Goal: Information Seeking & Learning: Compare options

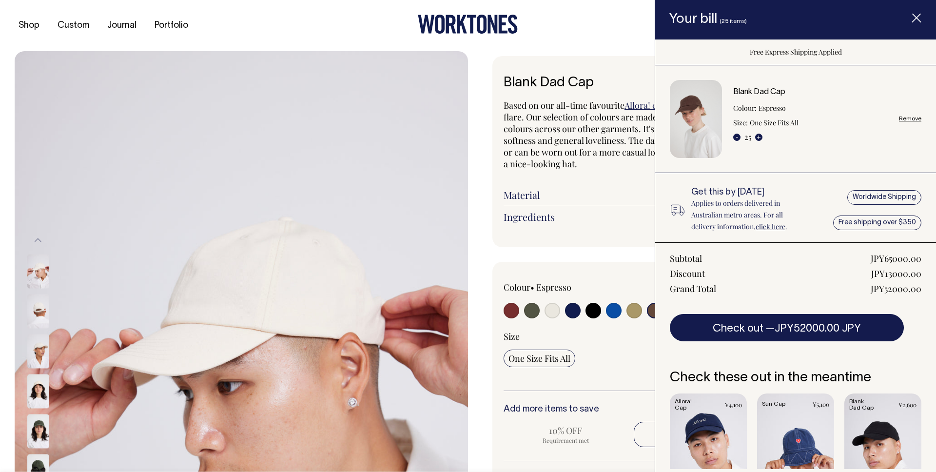
select select "Espresso"
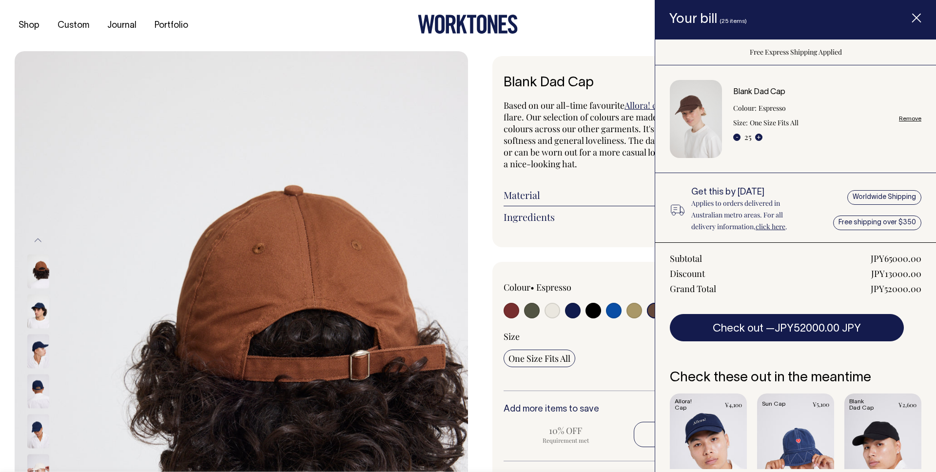
click at [515, 313] on input "radio" at bounding box center [512, 311] width 16 height 16
radio input "true"
select select "Burgundy"
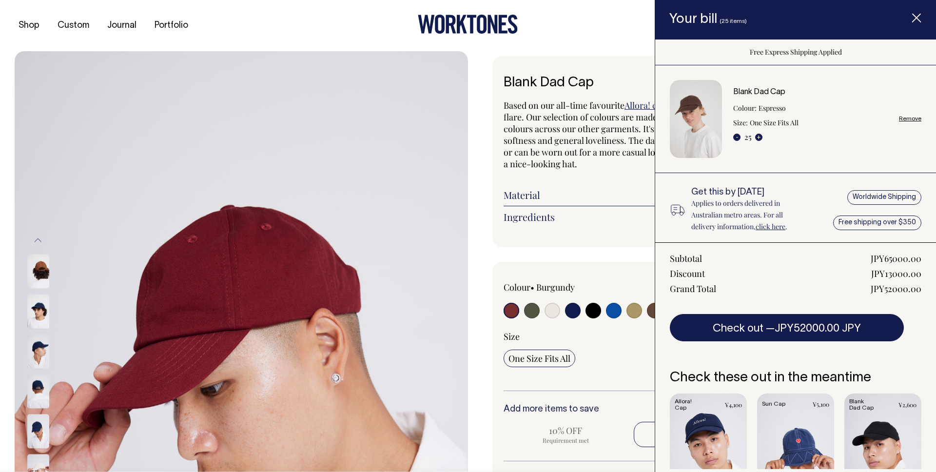
click at [510, 310] on input "radio" at bounding box center [512, 311] width 16 height 16
click at [43, 312] on img at bounding box center [38, 311] width 22 height 34
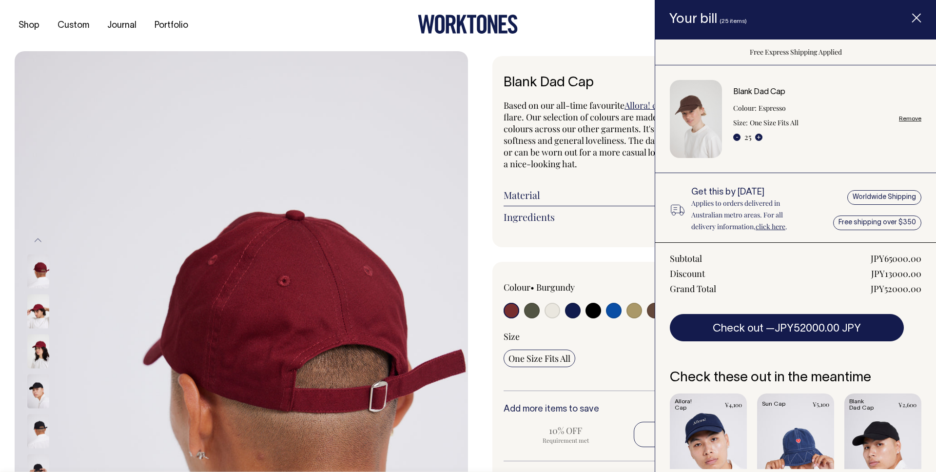
click at [38, 264] on img at bounding box center [38, 271] width 22 height 34
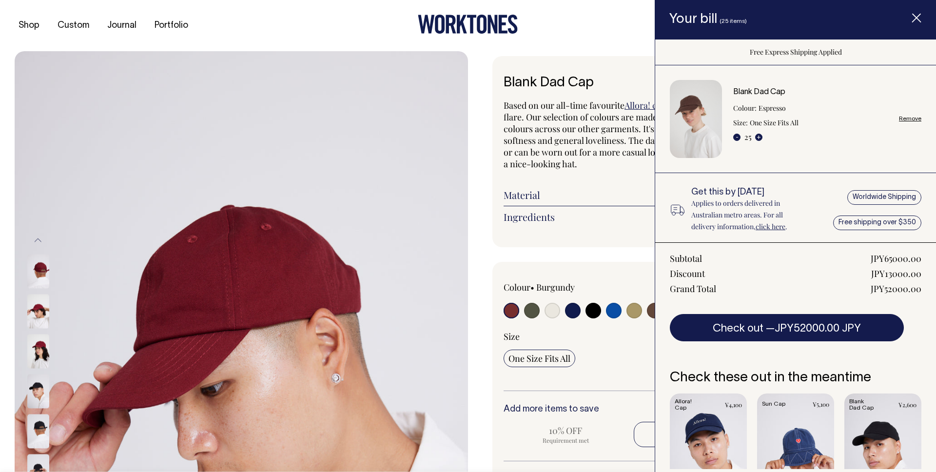
click at [35, 271] on img at bounding box center [38, 271] width 22 height 34
click at [617, 313] on input "radio" at bounding box center [614, 311] width 16 height 16
radio input "true"
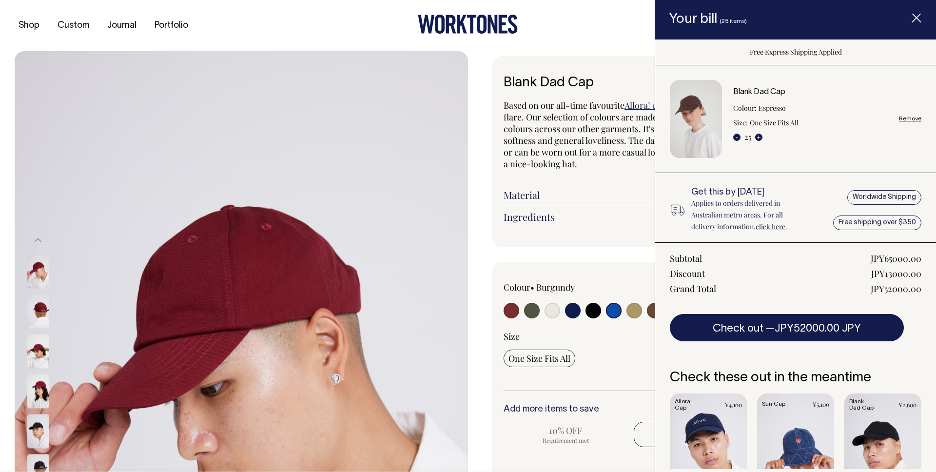
select select "Worker Blue"
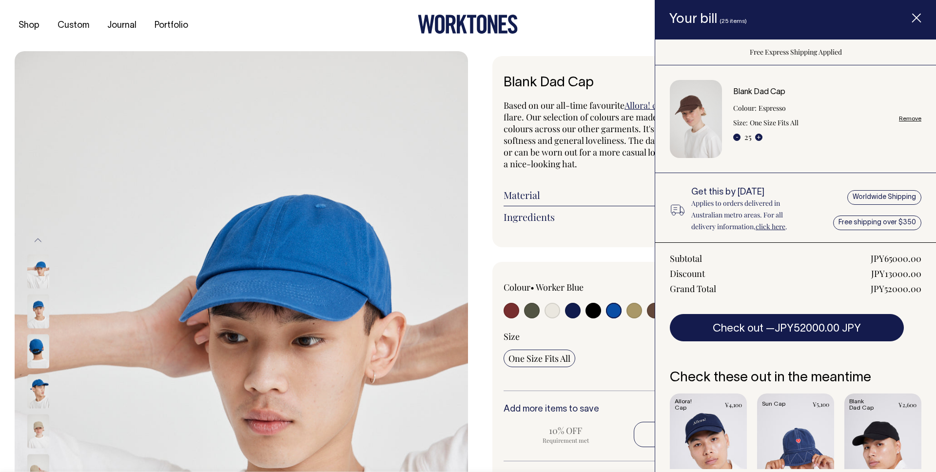
click at [571, 306] on input "radio" at bounding box center [573, 311] width 16 height 16
radio input "true"
select select "Dark Navy"
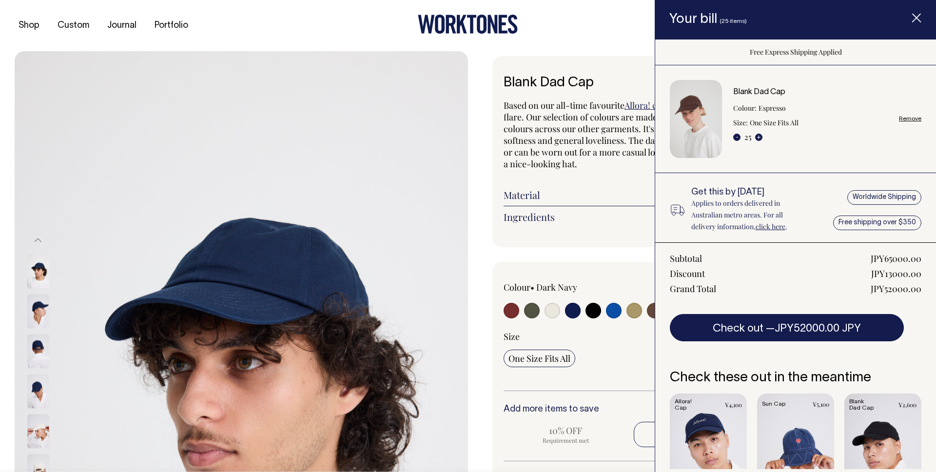
click at [596, 312] on input "radio" at bounding box center [594, 311] width 16 height 16
radio input "true"
select select "Black"
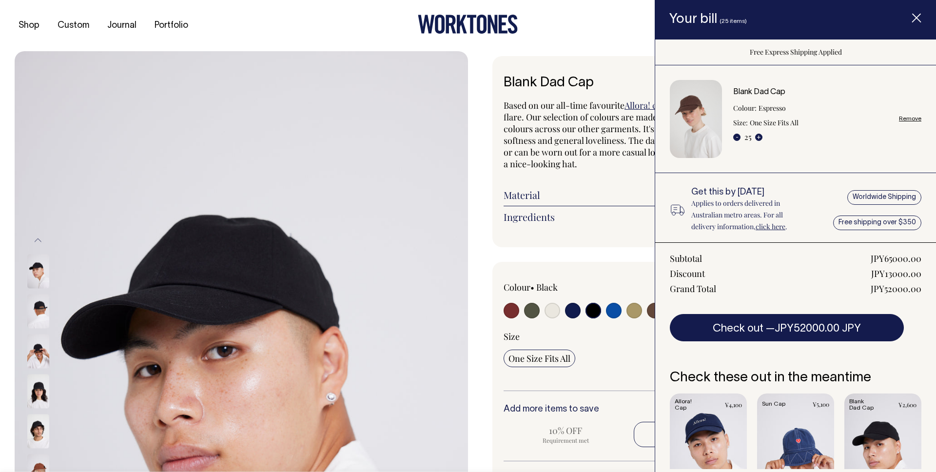
click at [553, 313] on input "radio" at bounding box center [553, 311] width 16 height 16
radio input "true"
select select "Natural"
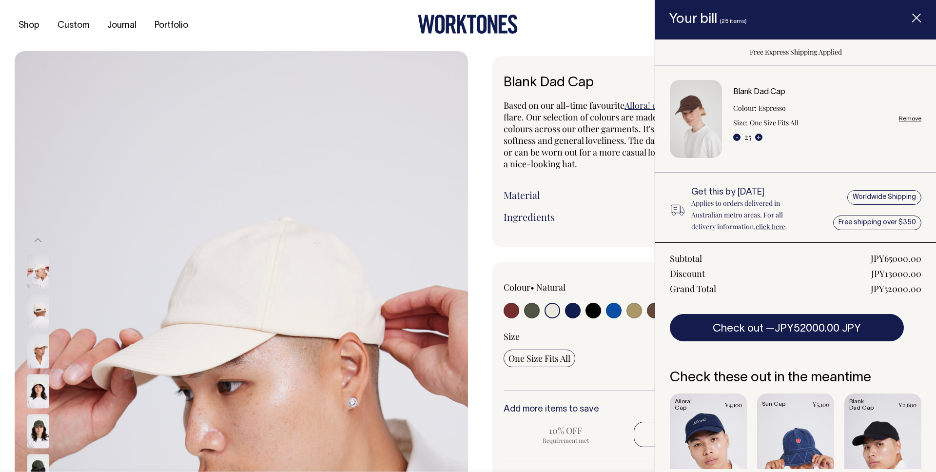
click at [910, 14] on span "Item added to your cart" at bounding box center [916, 19] width 39 height 41
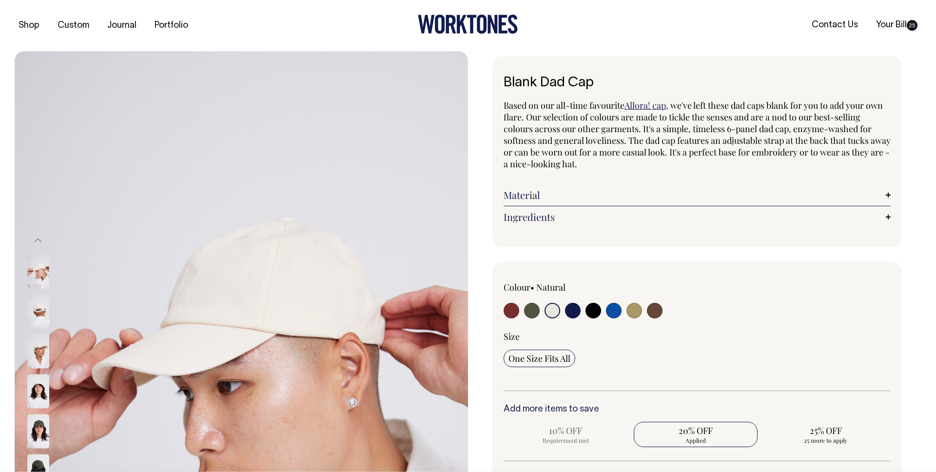
click at [635, 313] on input "radio" at bounding box center [635, 311] width 16 height 16
radio input "true"
select select "Washed Khaki"
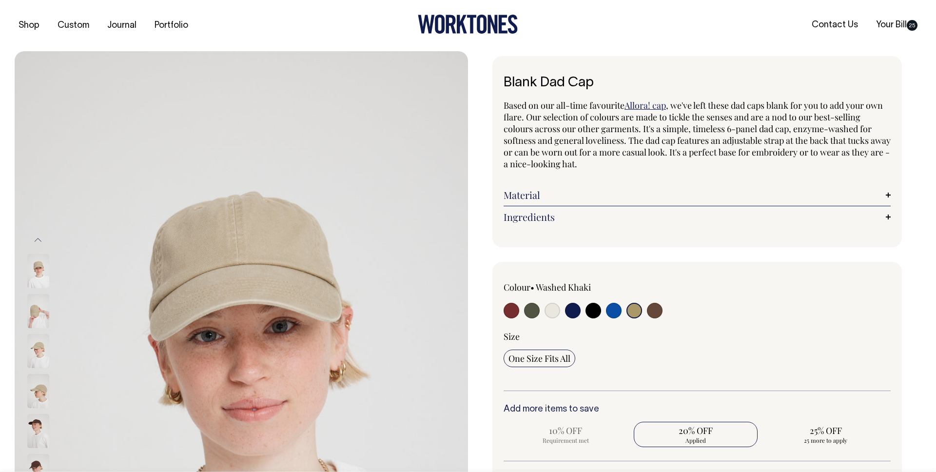
click at [657, 310] on input "radio" at bounding box center [655, 311] width 16 height 16
radio input "true"
select select "Espresso"
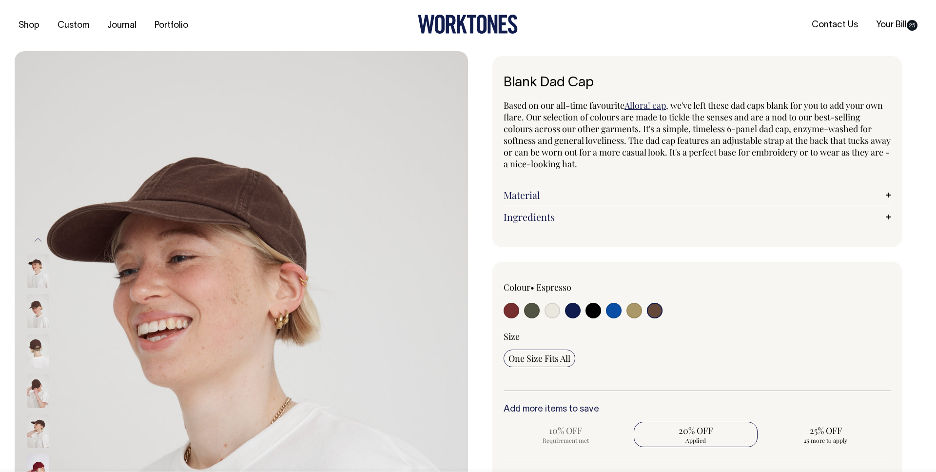
click at [511, 308] on input "radio" at bounding box center [512, 311] width 16 height 16
radio input "true"
select select "Burgundy"
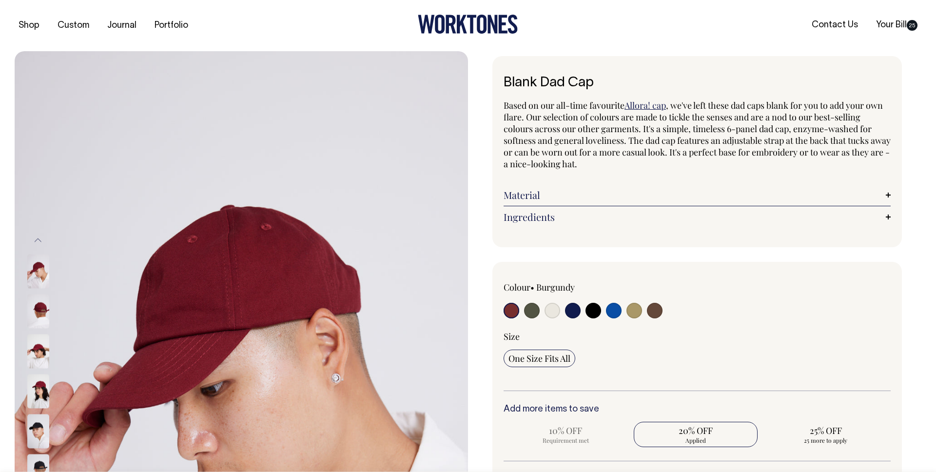
click at [651, 312] on input "radio" at bounding box center [655, 311] width 16 height 16
radio input "true"
select select "Espresso"
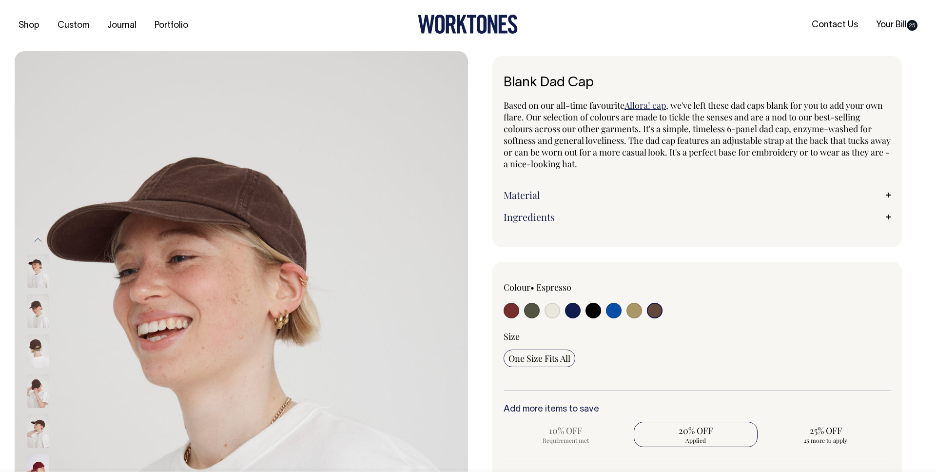
click at [31, 312] on img at bounding box center [38, 311] width 22 height 34
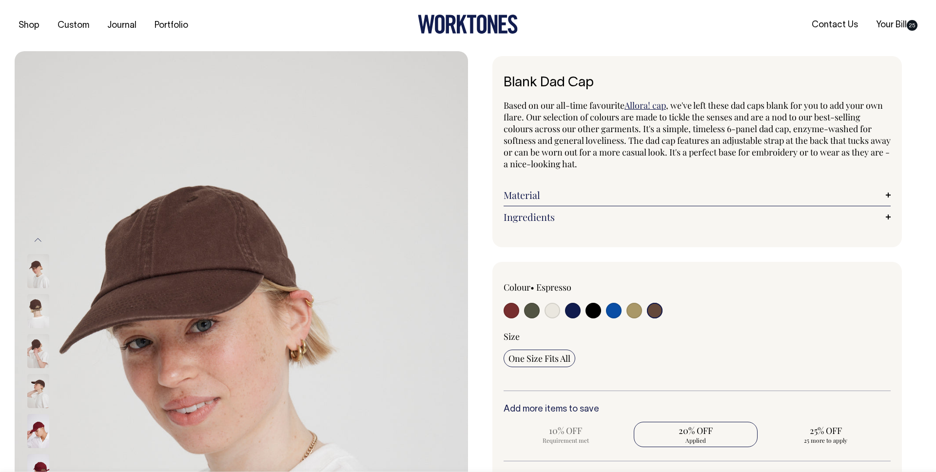
click at [42, 341] on img at bounding box center [38, 351] width 22 height 34
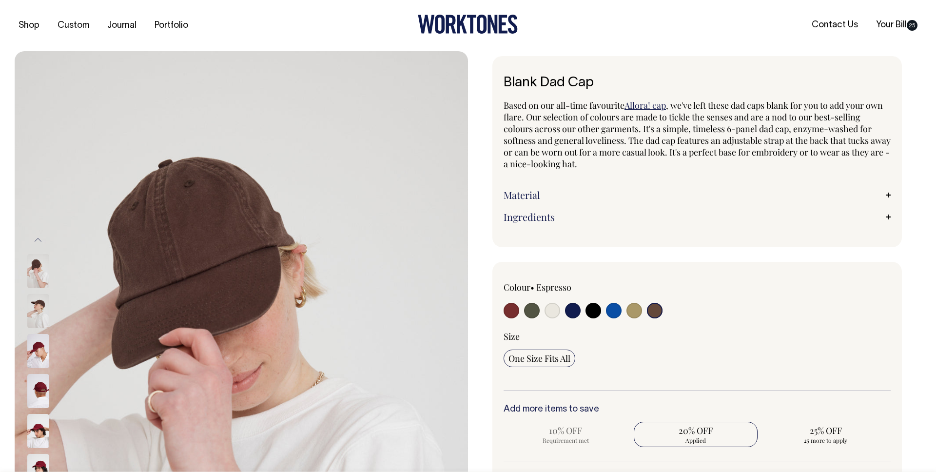
click at [38, 298] on div at bounding box center [51, 190] width 49 height 3319
click at [34, 306] on img at bounding box center [38, 311] width 22 height 34
click at [36, 281] on img at bounding box center [38, 271] width 22 height 34
